Goal: Task Accomplishment & Management: Complete application form

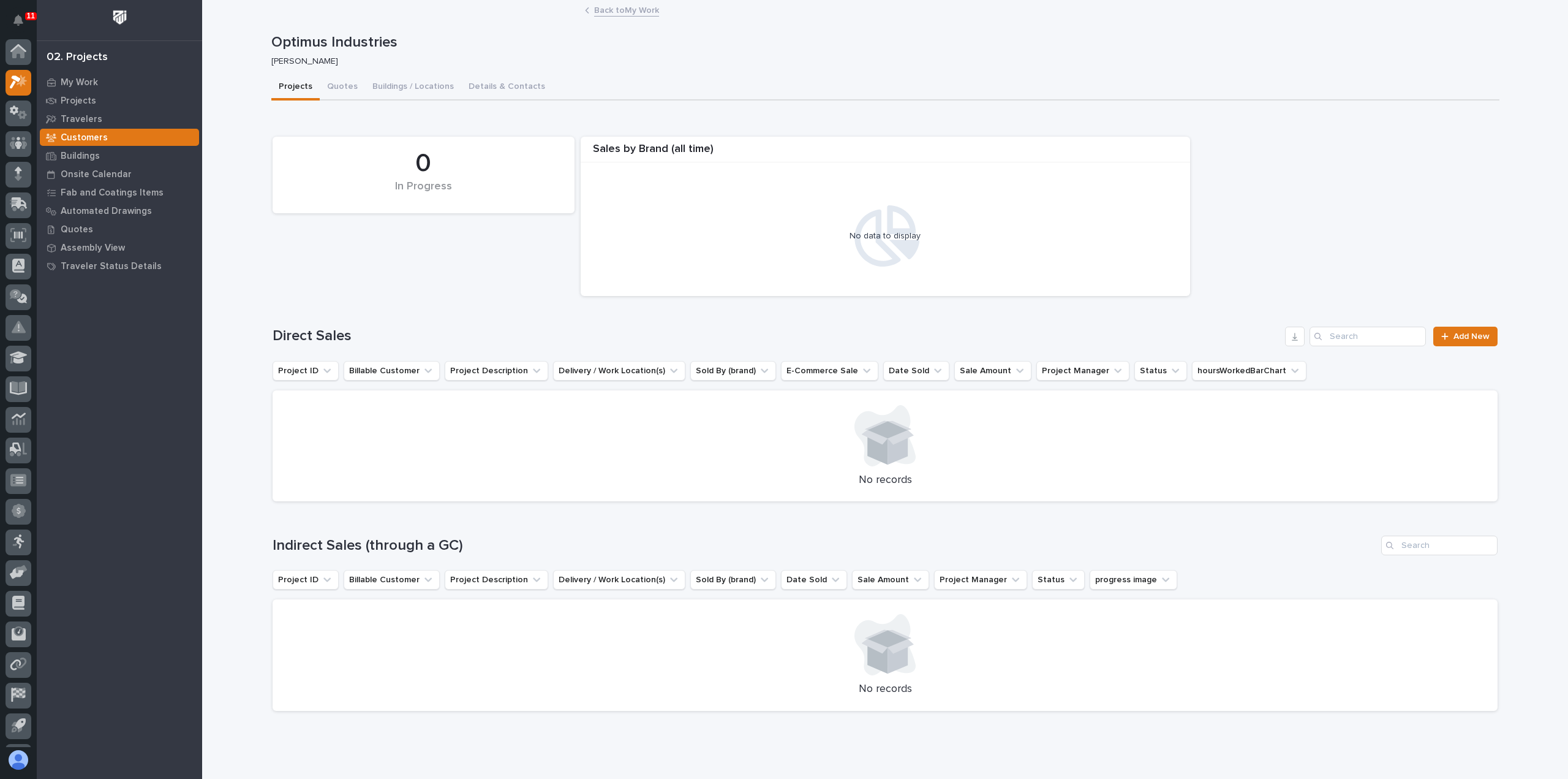
scroll to position [27, 0]
click at [617, 12] on link "Back to My Work" at bounding box center [627, 9] width 65 height 14
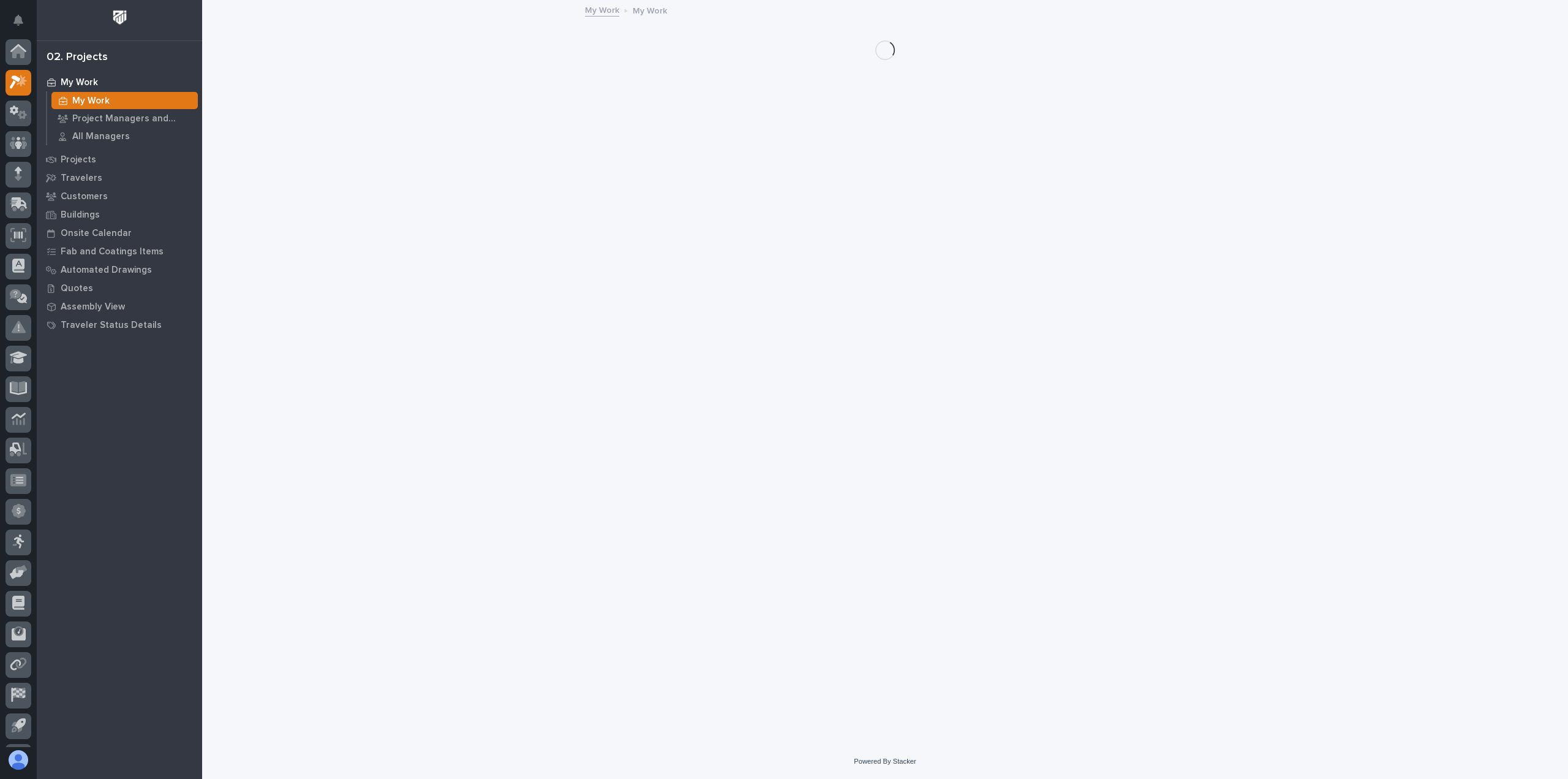
scroll to position [27, 0]
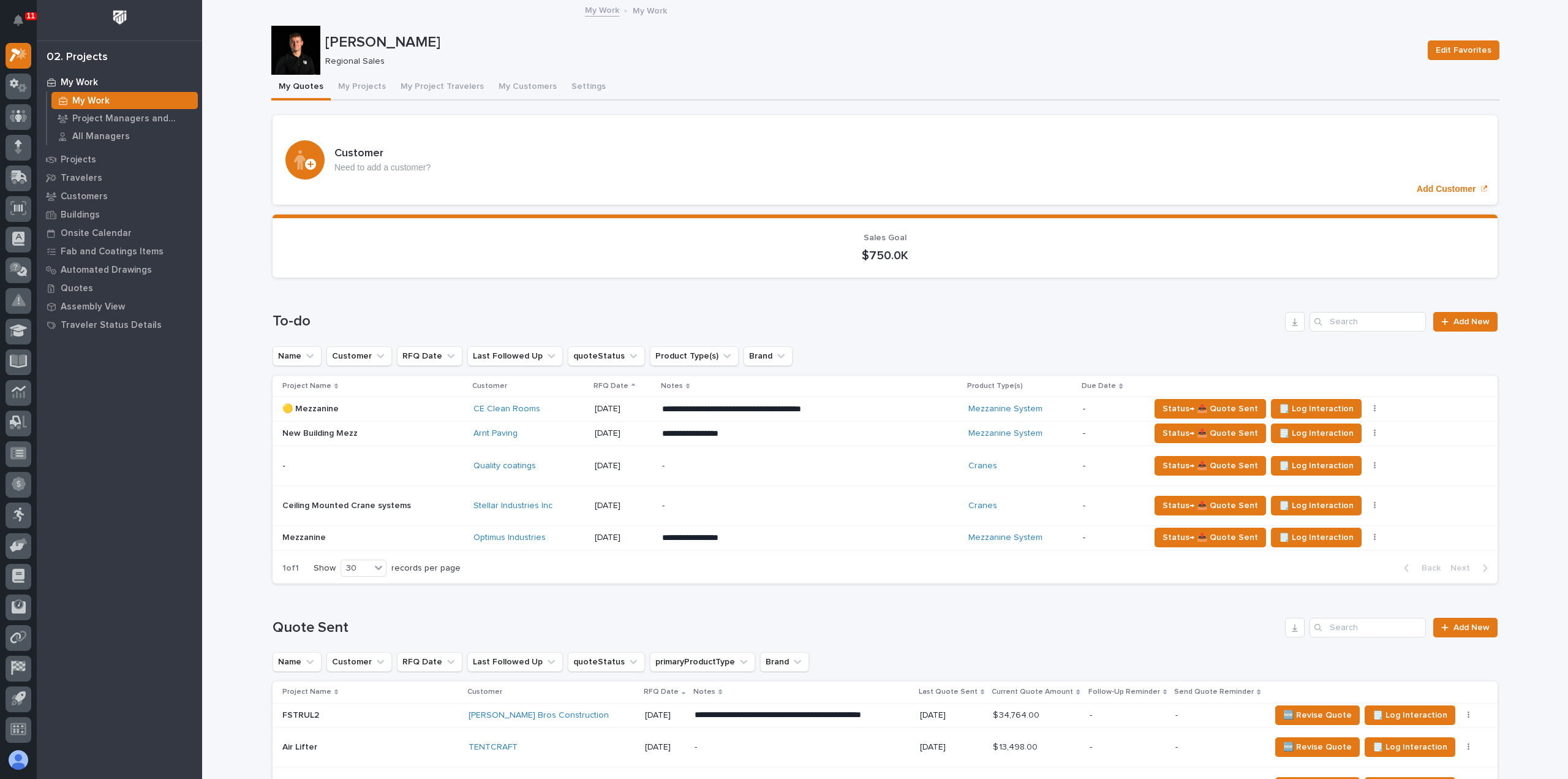
click at [806, 540] on p "**********" at bounding box center [769, 538] width 214 height 12
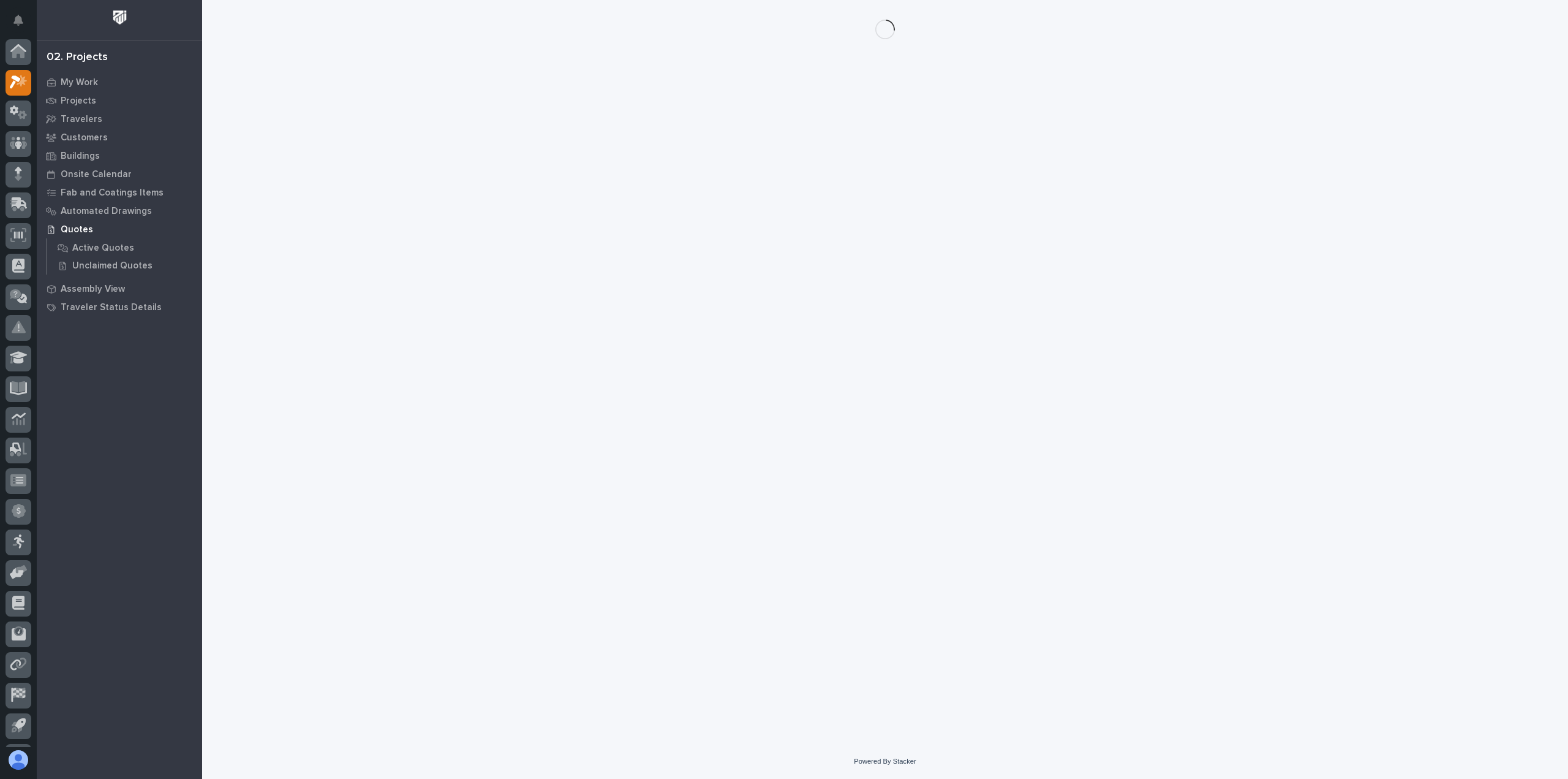
scroll to position [27, 0]
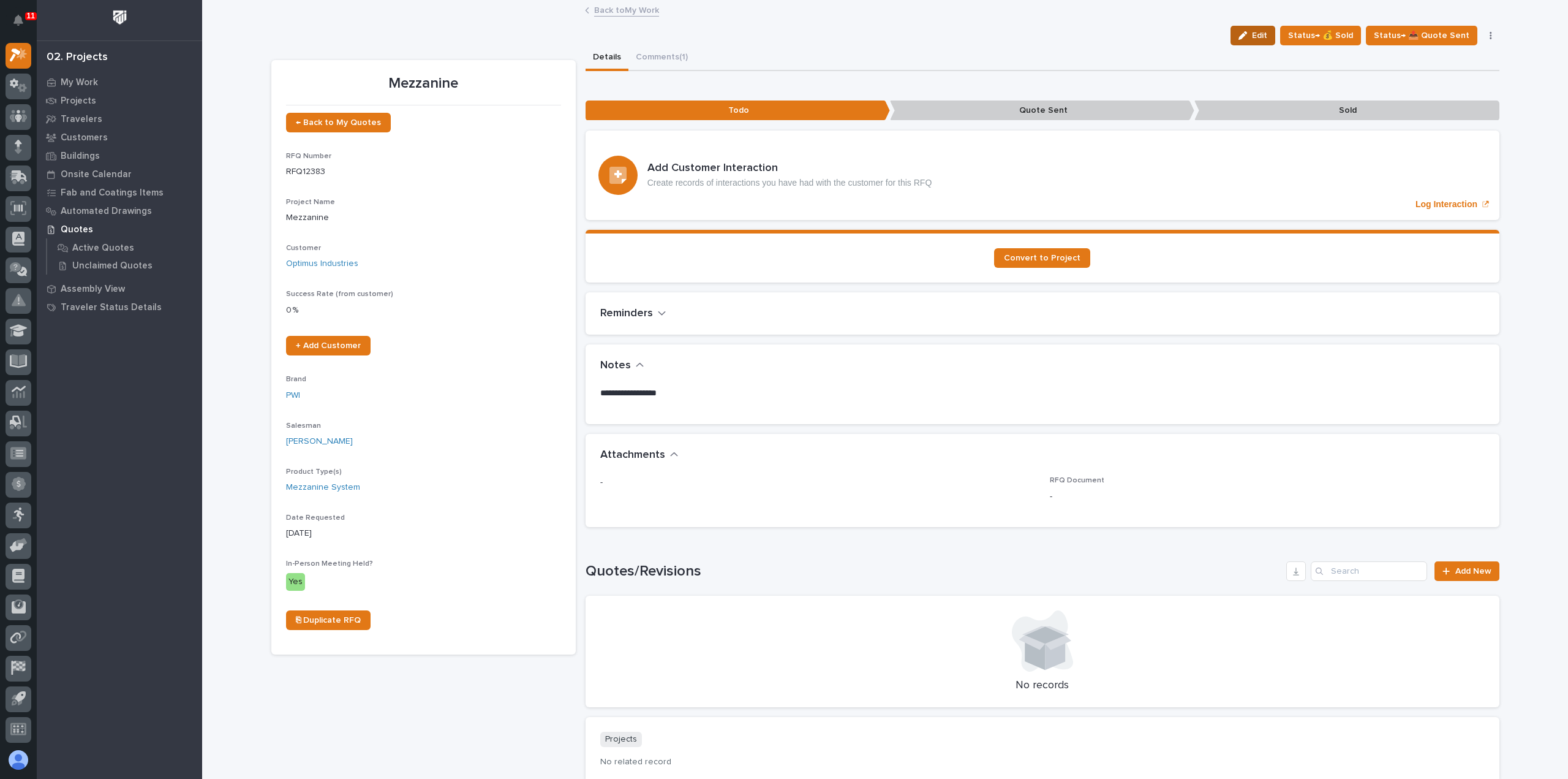
click at [1247, 31] on icon "button" at bounding box center [1243, 36] width 9 height 9
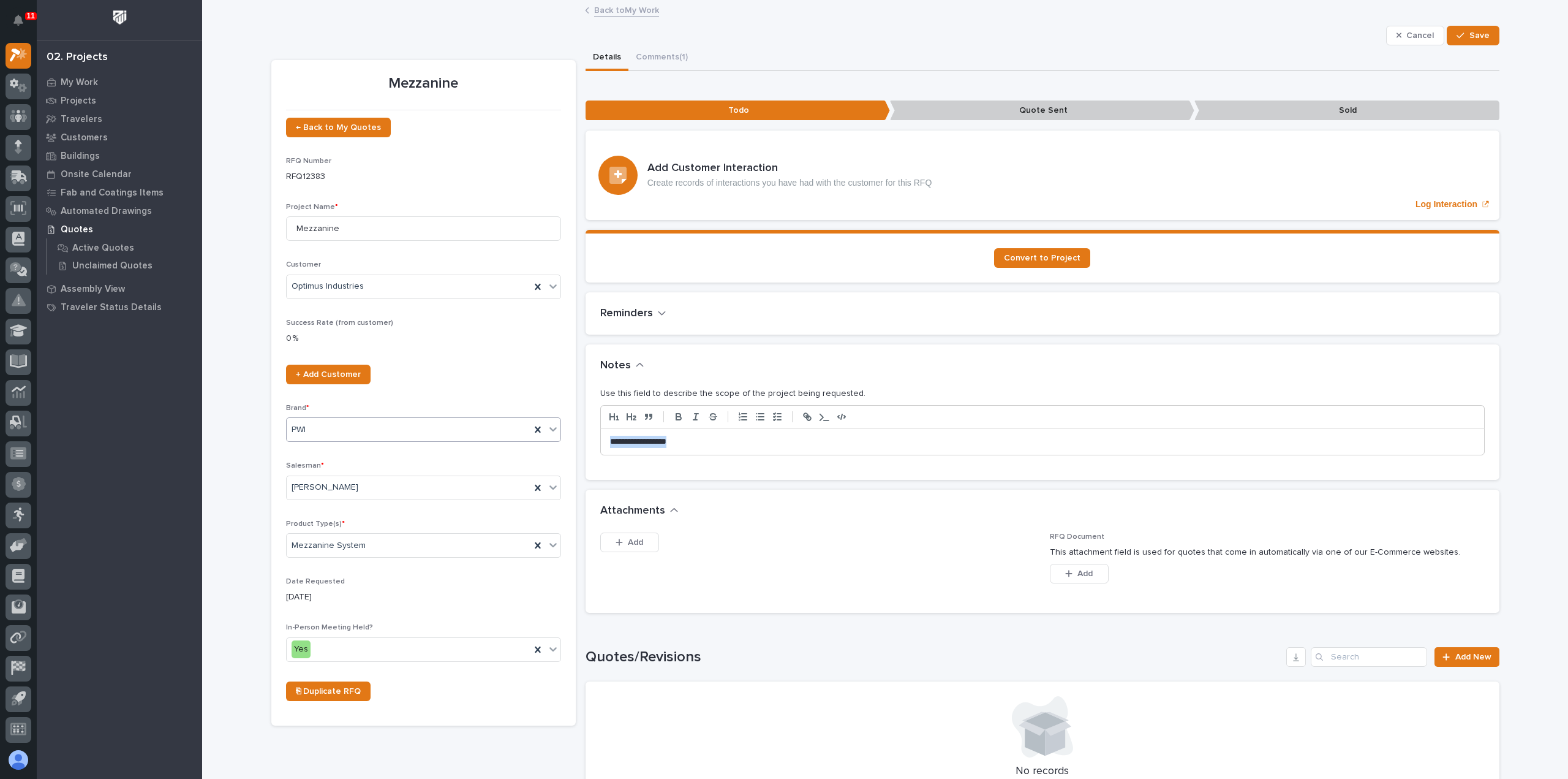
drag, startPoint x: 739, startPoint y: 444, endPoint x: 546, endPoint y: 419, distance: 194.6
click at [546, 419] on div "Mezzanine ← Back to My Quotes RFQ Number RFQ12383 Project Name * Mezzanine Cust…" at bounding box center [885, 540] width 1228 height 989
click at [1452, 32] on button "Save" at bounding box center [1472, 35] width 52 height 19
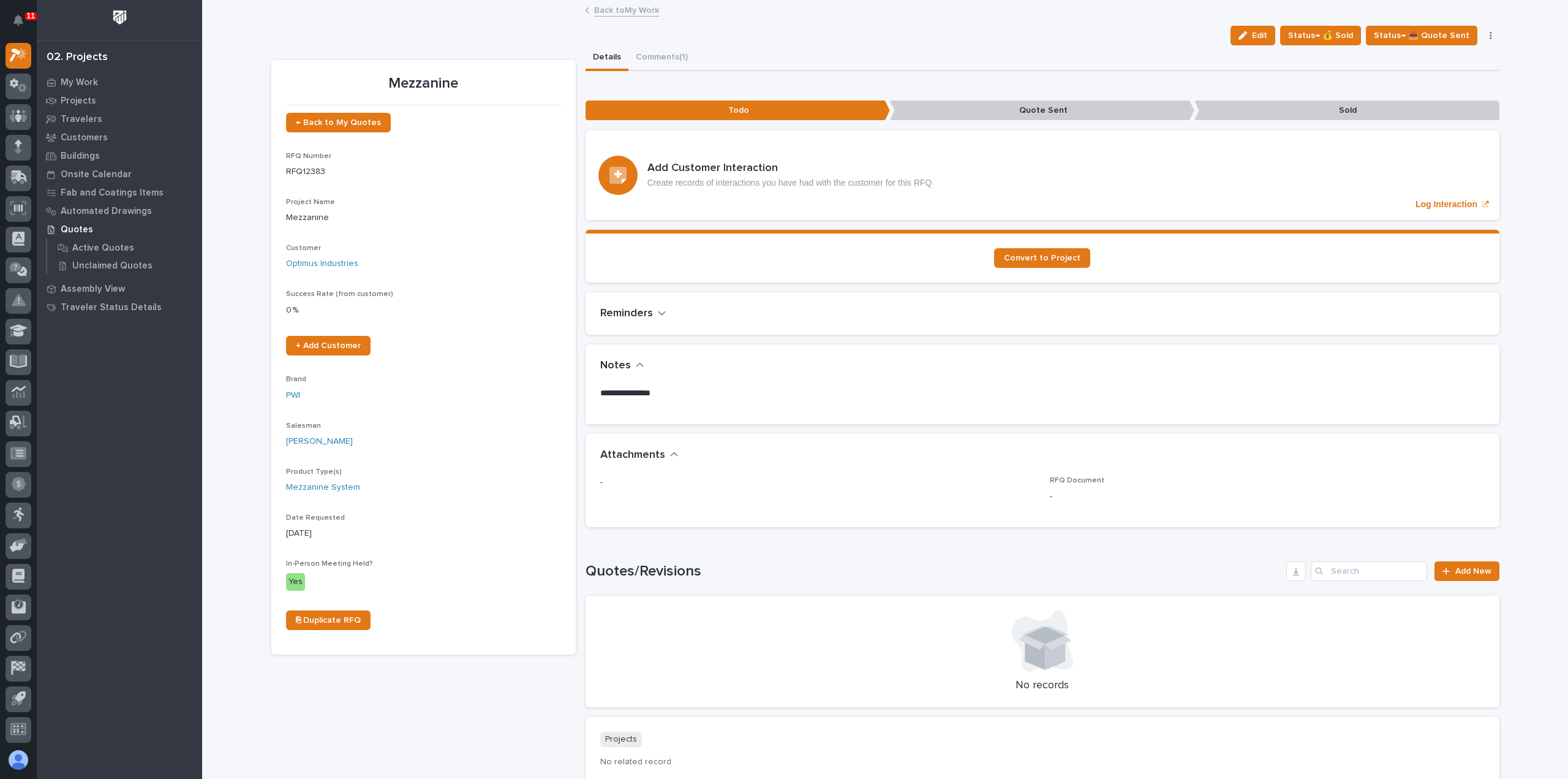
click at [632, 10] on link "Back to My Work" at bounding box center [627, 9] width 65 height 14
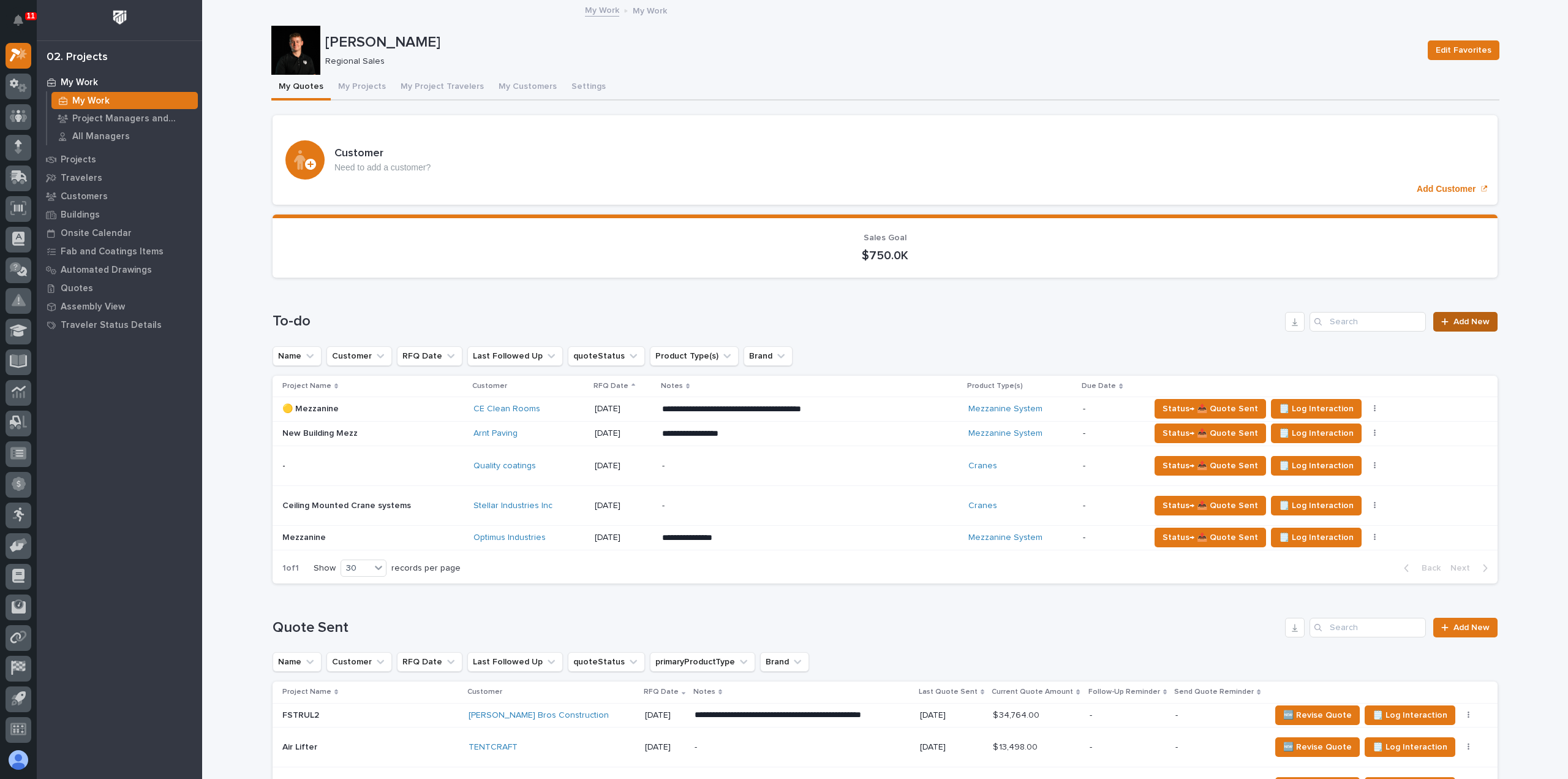
click at [1462, 323] on span "Add New" at bounding box center [1472, 322] width 36 height 9
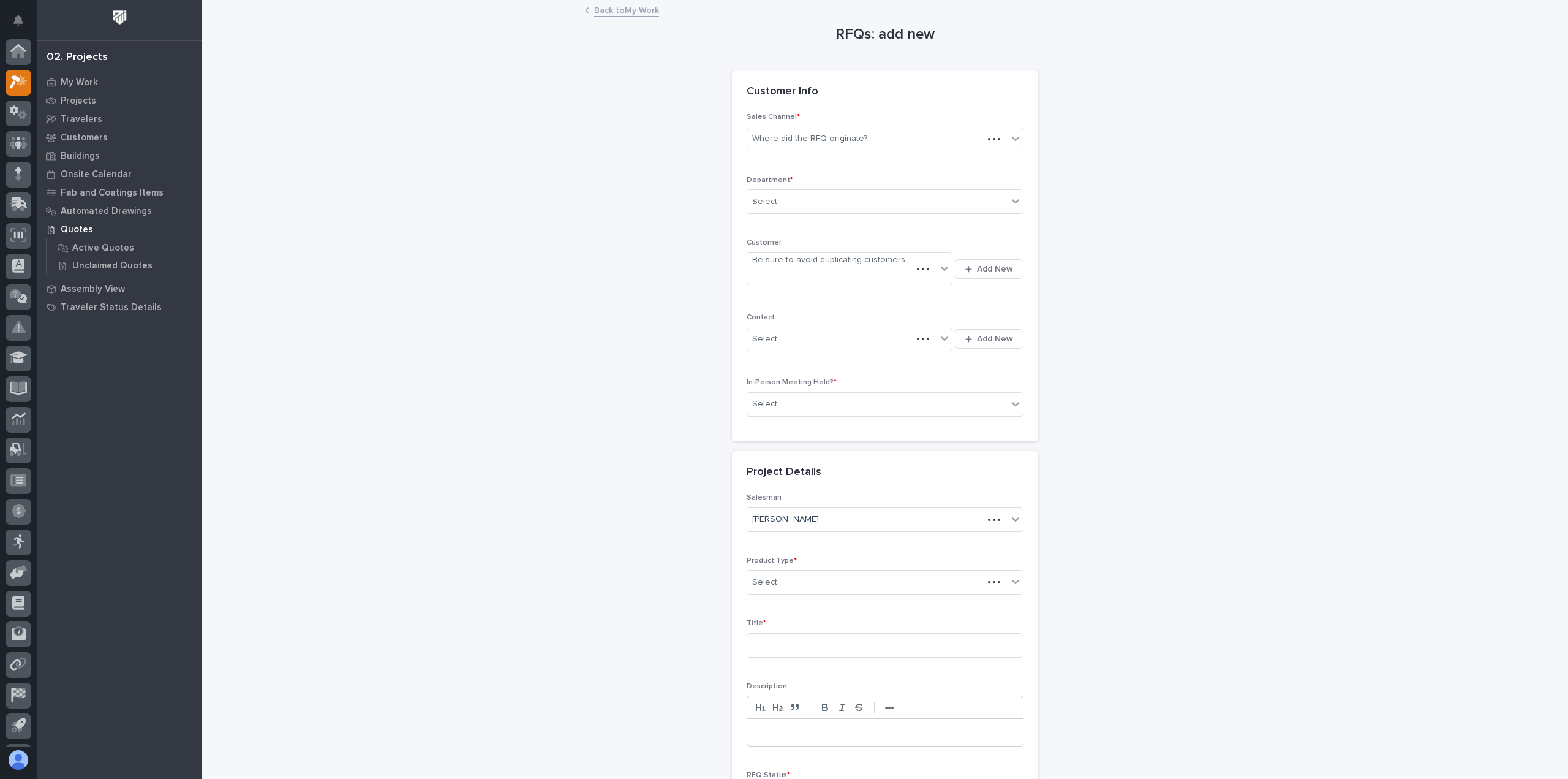
scroll to position [27, 0]
click at [775, 134] on div "Where did the RFQ originate?" at bounding box center [810, 139] width 115 height 13
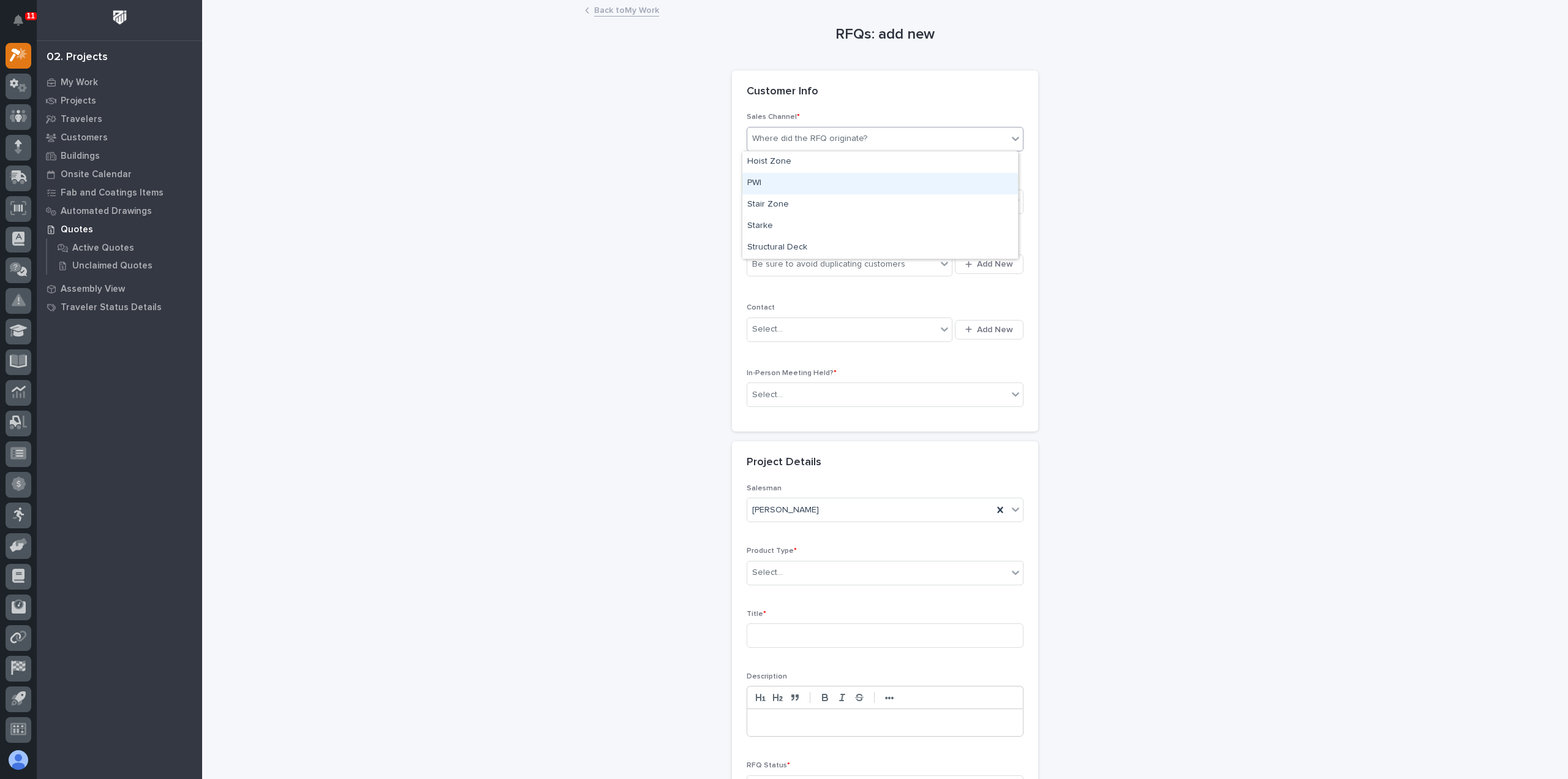
click at [784, 184] on div "PWI" at bounding box center [880, 184] width 275 height 21
click at [789, 209] on div "Select..." at bounding box center [877, 202] width 260 height 20
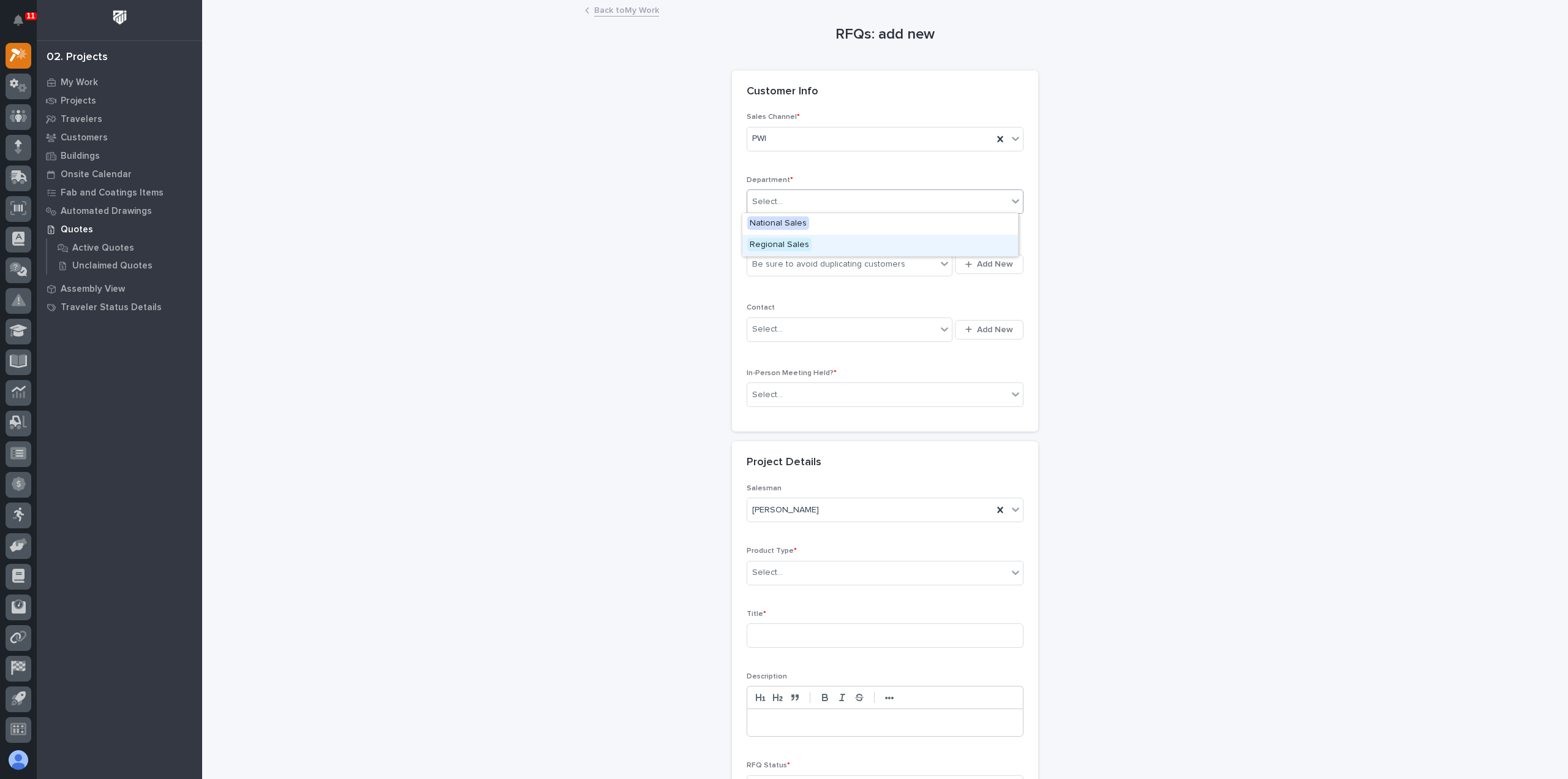
click at [790, 241] on span "Regional Sales" at bounding box center [779, 245] width 64 height 14
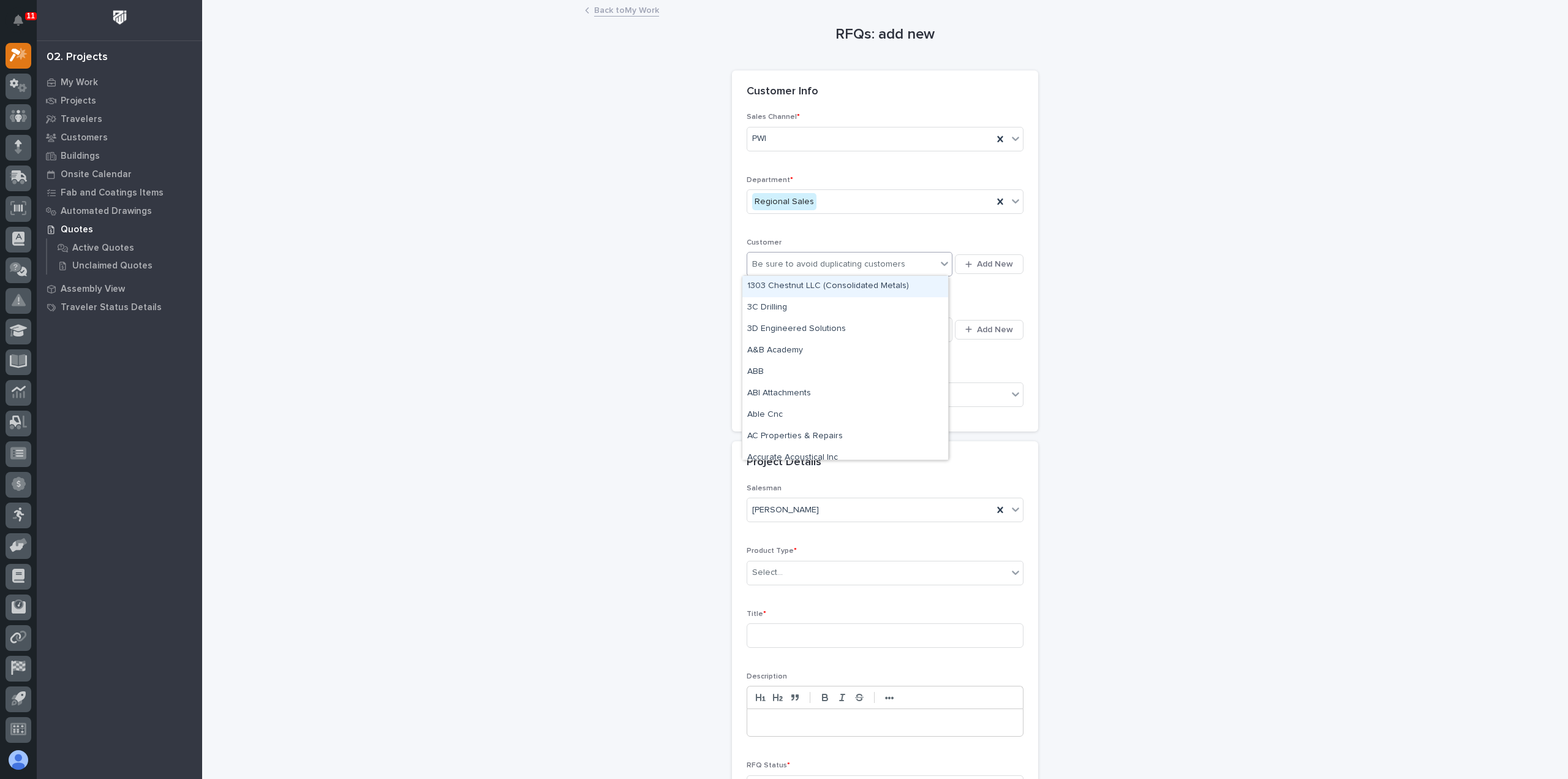
click at [797, 260] on div "Be sure to avoid duplicating customers" at bounding box center [829, 264] width 153 height 13
type input "******"
click at [808, 290] on div "Summit City Steel" at bounding box center [846, 286] width 206 height 21
click at [846, 331] on div "Select..." at bounding box center [842, 329] width 189 height 20
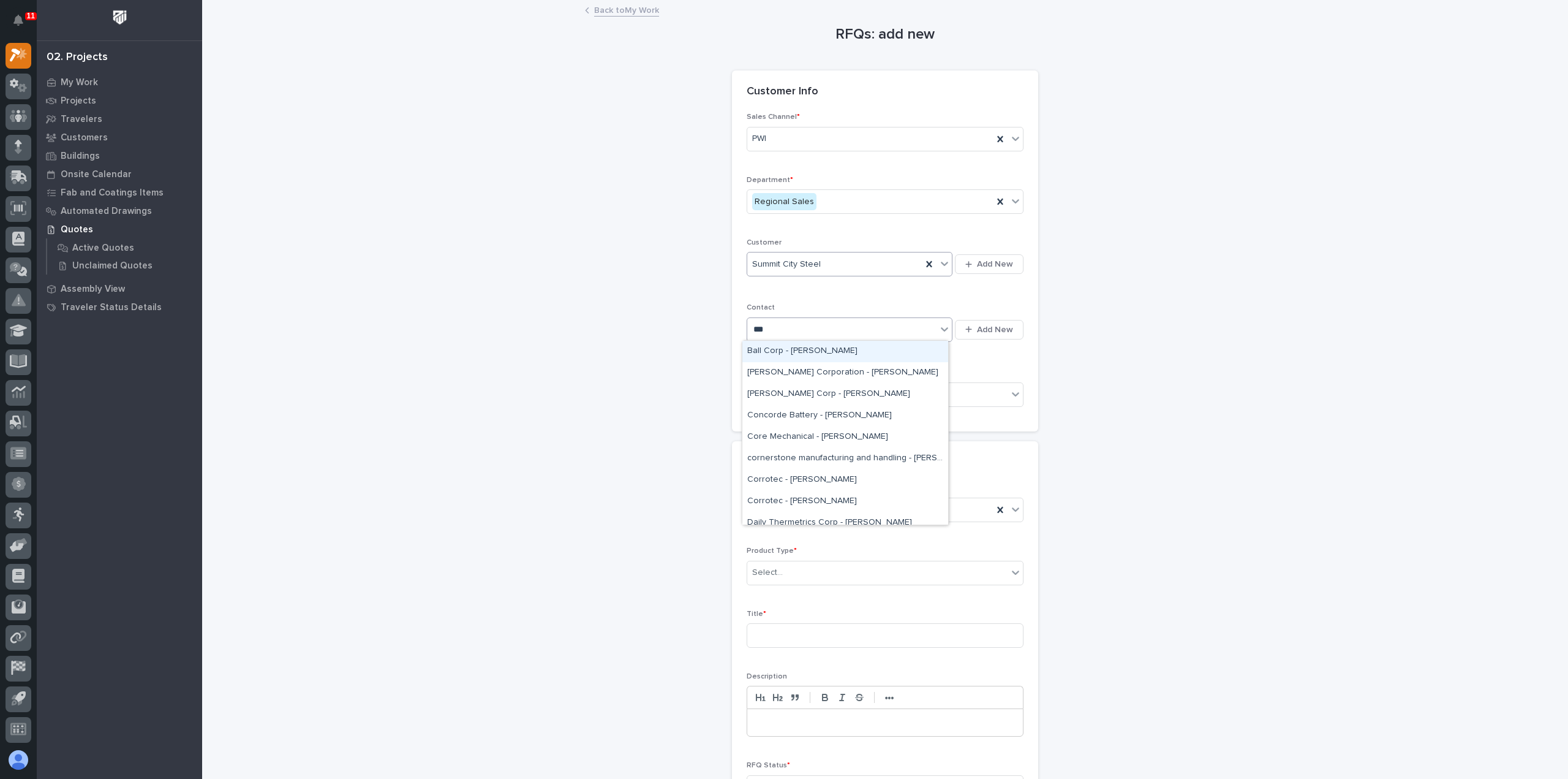
type input "****"
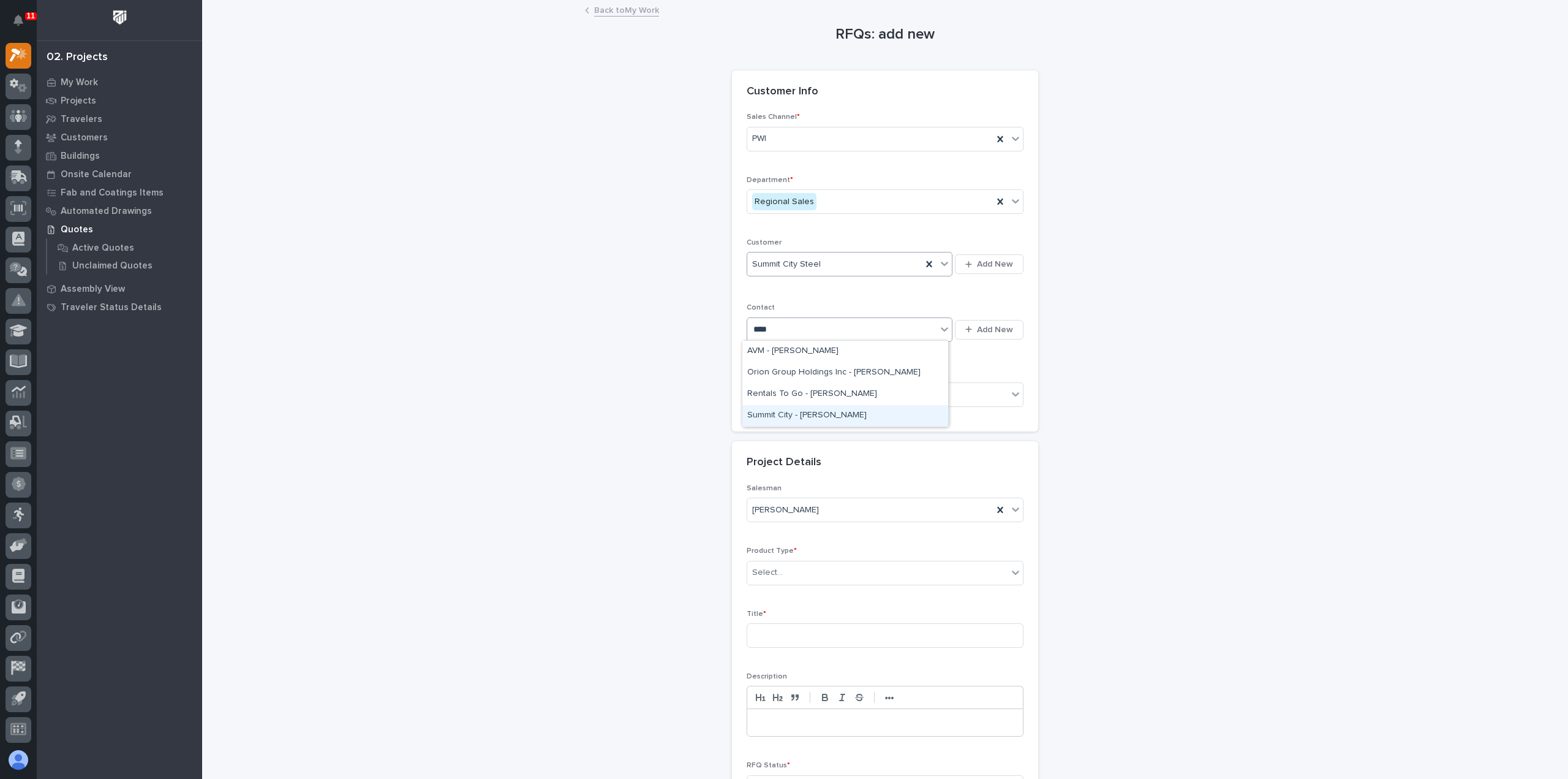
click at [885, 412] on div "Summit City - [PERSON_NAME]" at bounding box center [846, 415] width 206 height 21
click at [873, 395] on div "Select..." at bounding box center [877, 395] width 260 height 20
click at [845, 434] on div "No" at bounding box center [880, 437] width 275 height 21
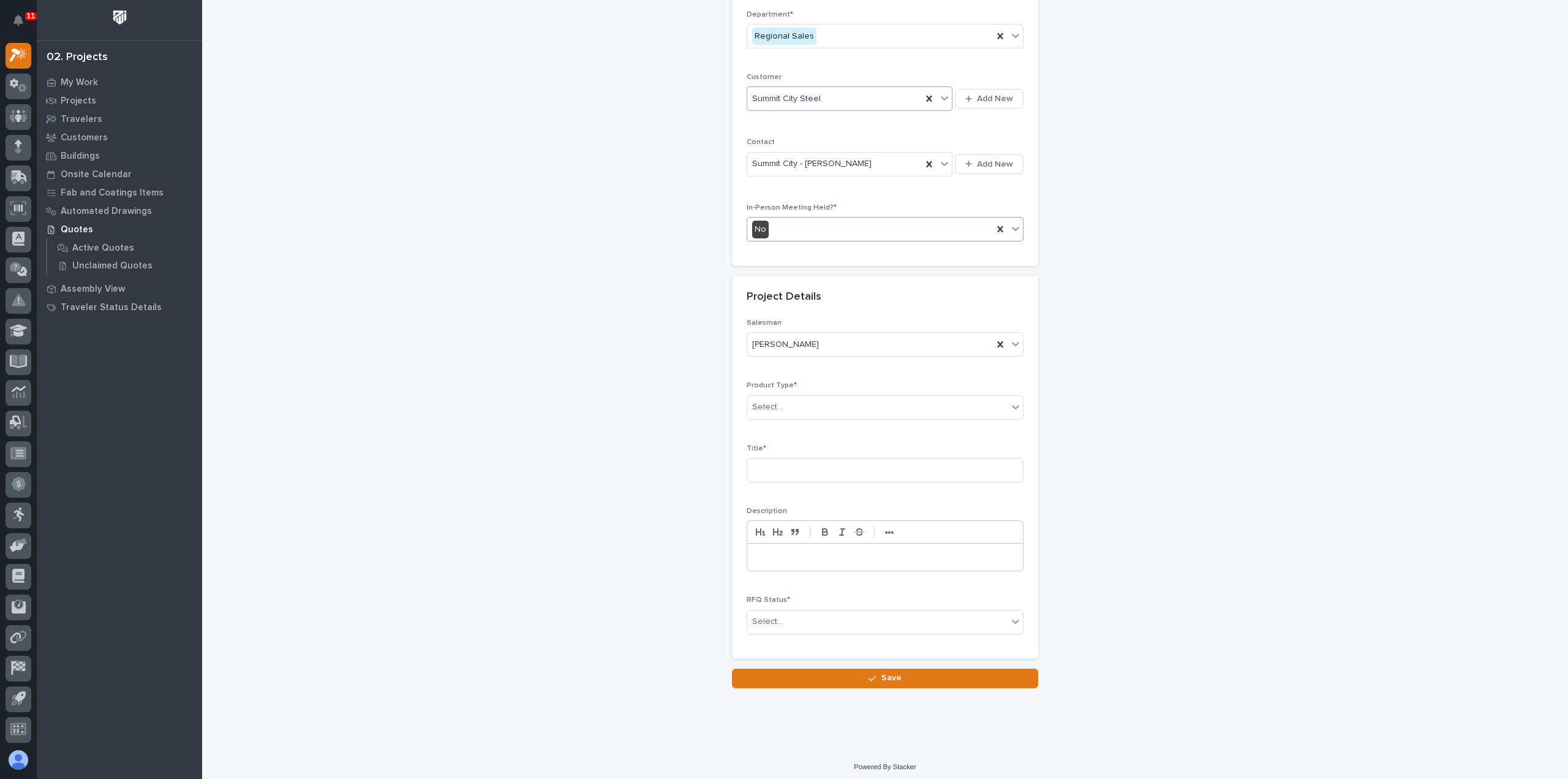
scroll to position [166, 0]
click at [839, 414] on div "Select..." at bounding box center [885, 407] width 277 height 24
click at [804, 465] on div "Mezzanine System" at bounding box center [880, 460] width 275 height 21
click at [804, 465] on input at bounding box center [885, 469] width 277 height 24
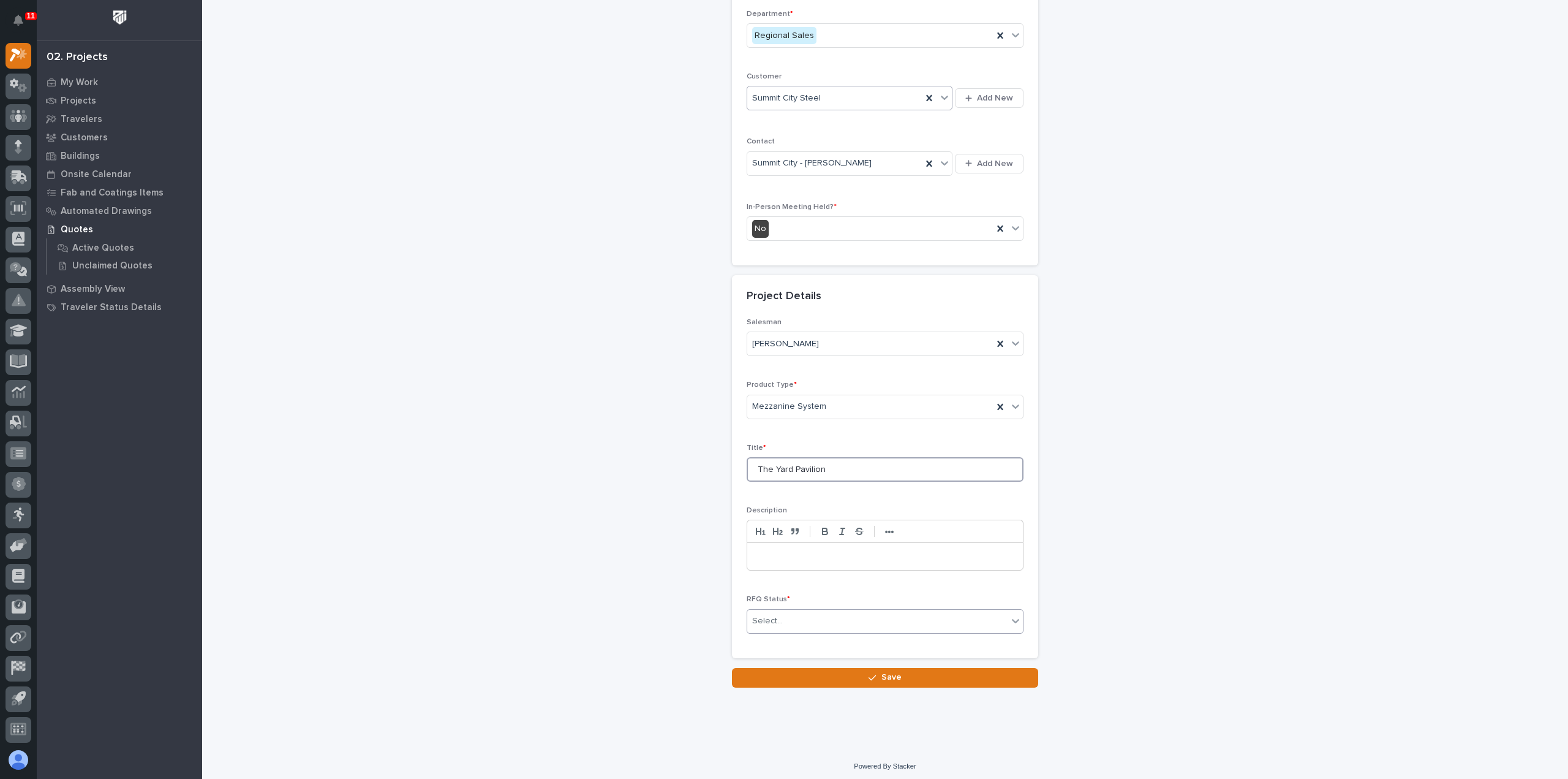
type input "The Yard Pavilion"
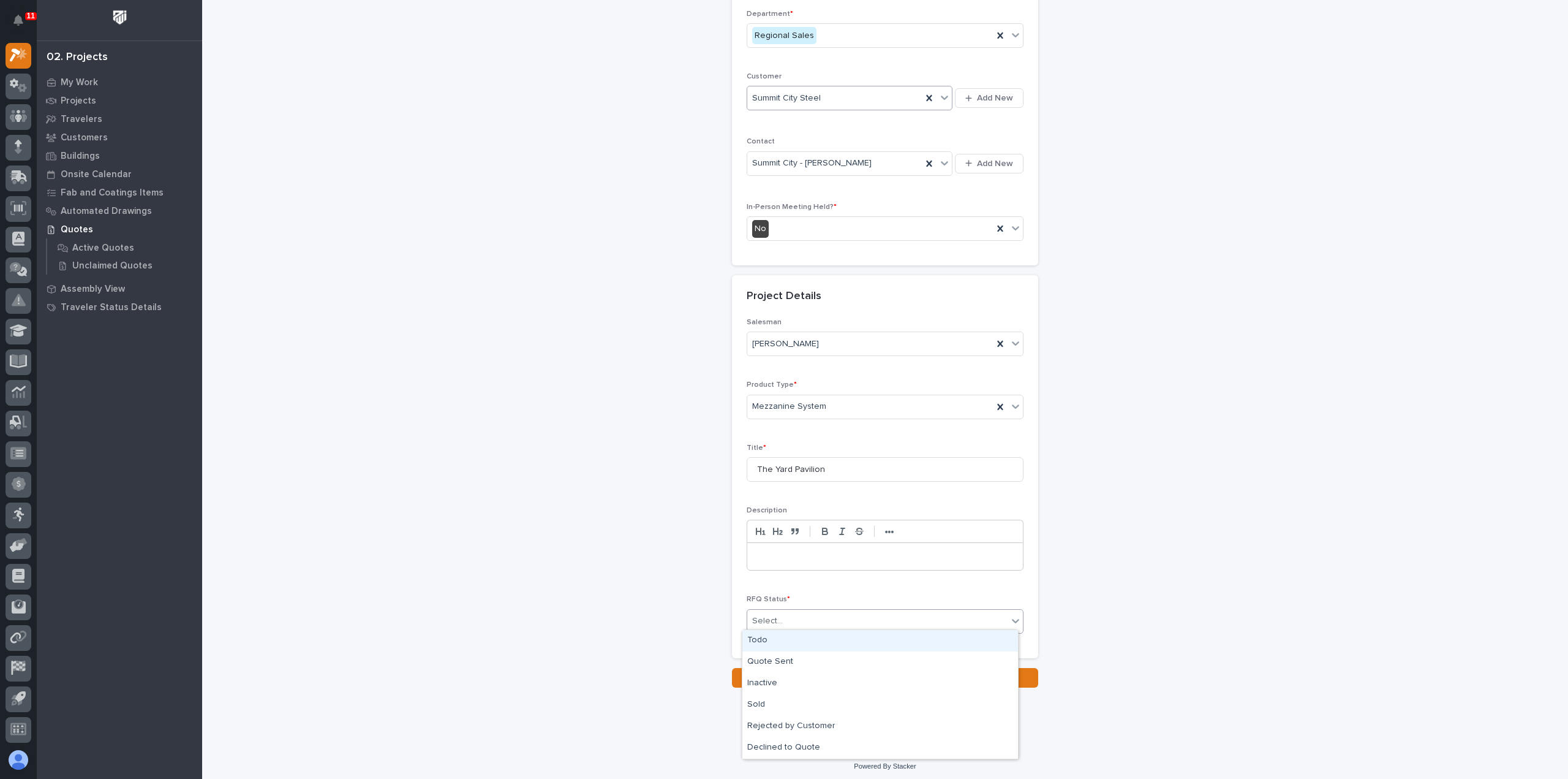
click at [799, 615] on div "Select..." at bounding box center [877, 621] width 260 height 20
click at [797, 647] on div "Todo" at bounding box center [880, 640] width 275 height 21
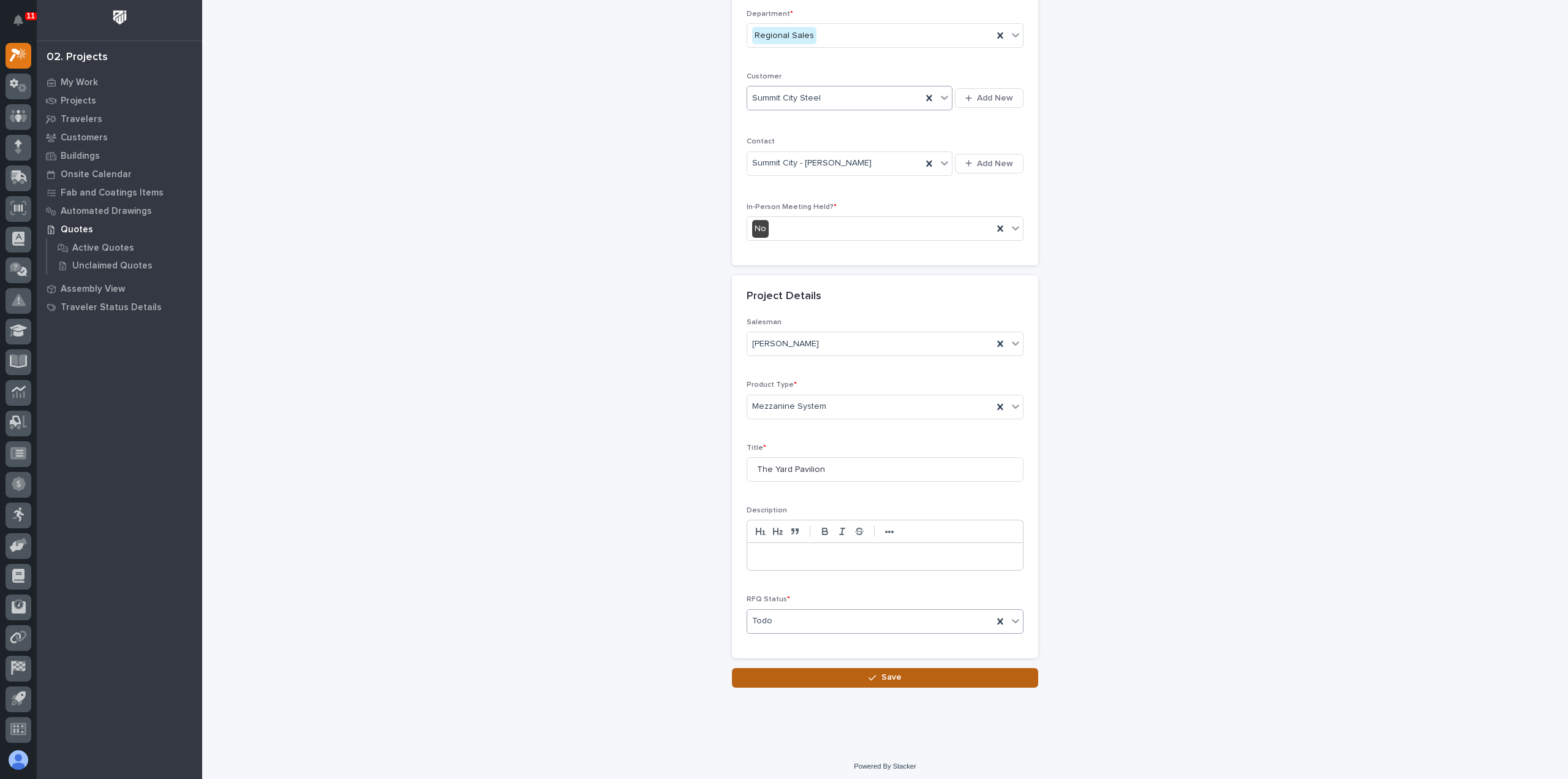
click at [789, 671] on button "Save" at bounding box center [885, 677] width 306 height 19
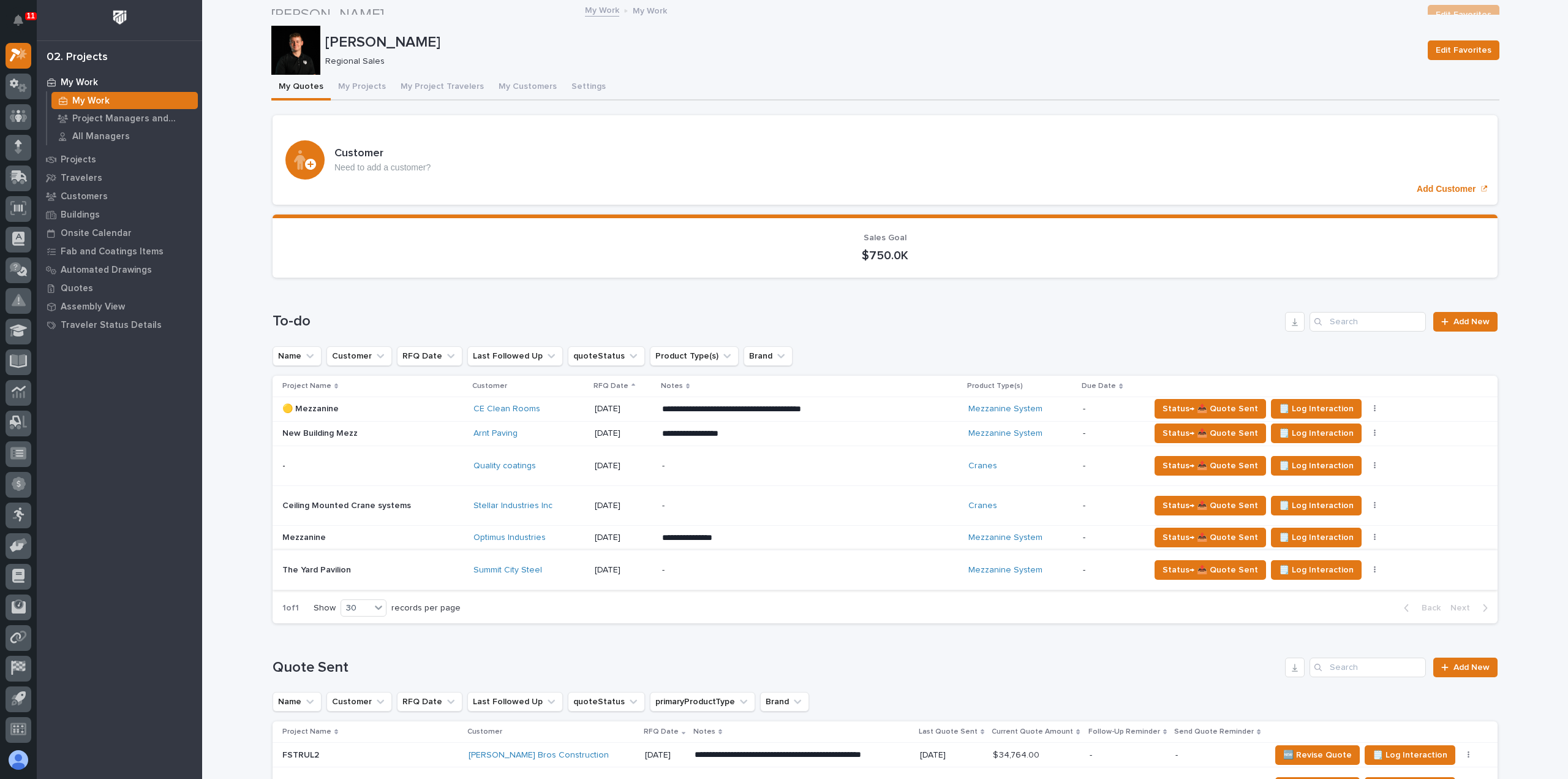
scroll to position [61, 0]
